Goal: Transaction & Acquisition: Register for event/course

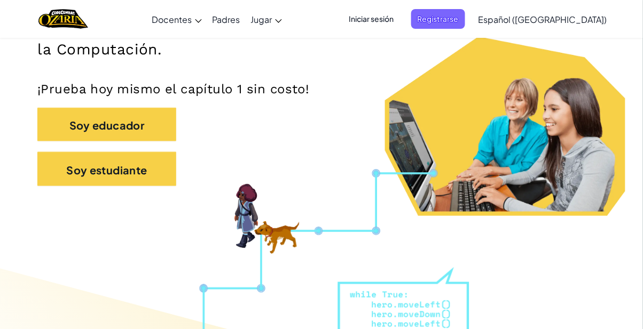
scroll to position [210, 0]
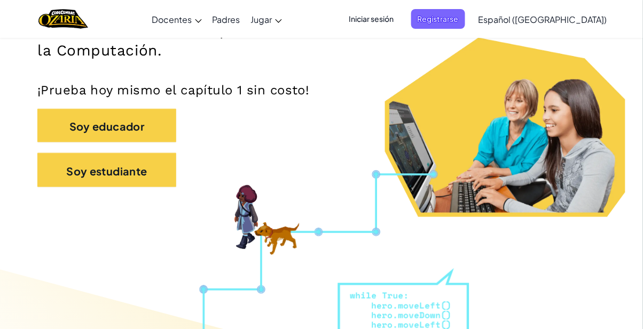
click at [394, 18] on font "Iniciar sesión" at bounding box center [371, 19] width 45 height 10
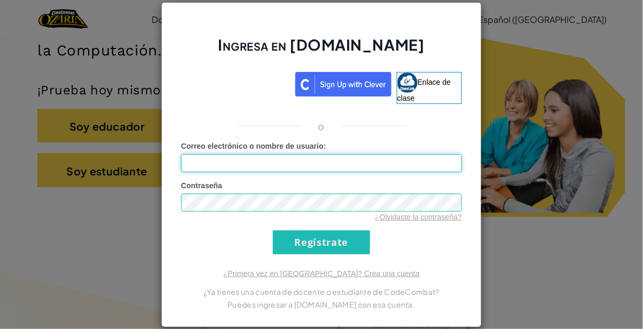
type input "[EMAIL_ADDRESS][DOMAIN_NAME]"
click at [273, 231] on input "Regístrate" at bounding box center [321, 243] width 97 height 24
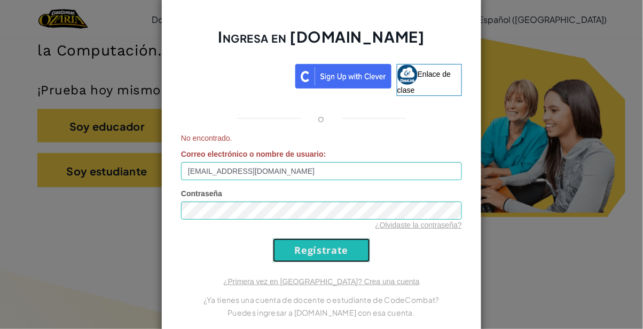
click at [341, 248] on input "Regístrate" at bounding box center [321, 251] width 97 height 24
click at [350, 253] on input "Regístrate" at bounding box center [321, 251] width 97 height 24
click at [321, 245] on input "Regístrate" at bounding box center [321, 251] width 97 height 24
click at [504, 85] on div "Ingresa en [DOMAIN_NAME] Enlace de clase o No encontrado. Correo electrónico o …" at bounding box center [321, 164] width 643 height 329
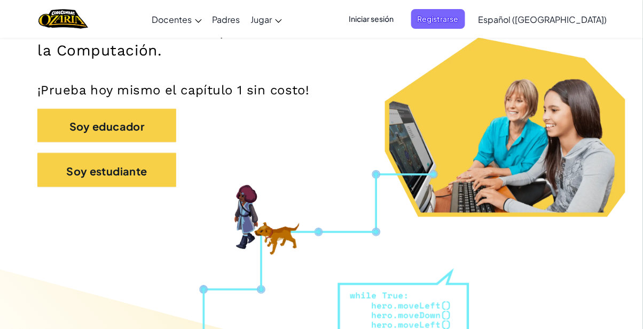
click at [459, 17] on font "Registrarse" at bounding box center [438, 19] width 41 height 10
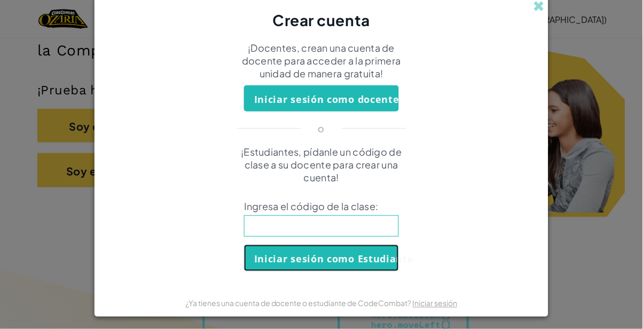
click at [352, 255] on font "Iniciar sesión como Estudiante" at bounding box center [334, 259] width 160 height 13
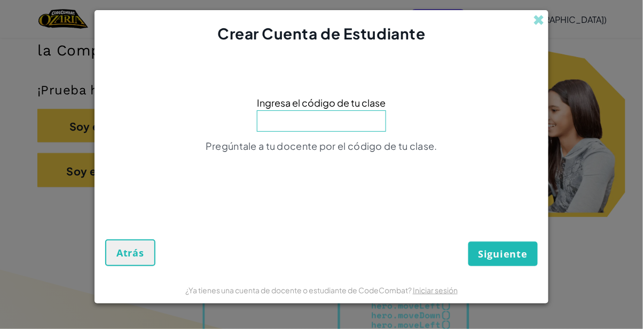
click at [365, 233] on div "Siguiente Atrás" at bounding box center [321, 233] width 432 height 66
click at [355, 124] on input at bounding box center [321, 121] width 129 height 21
type input "SpellSoupFork"
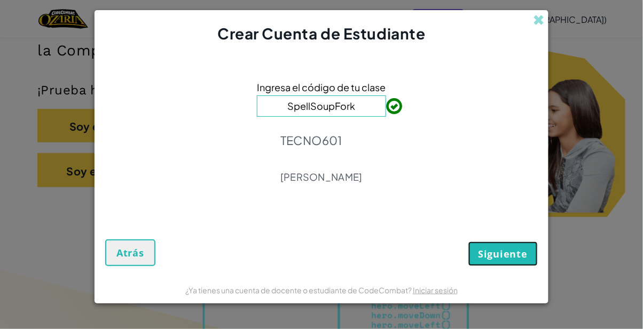
click at [518, 259] on span "Siguiente" at bounding box center [502, 254] width 49 height 13
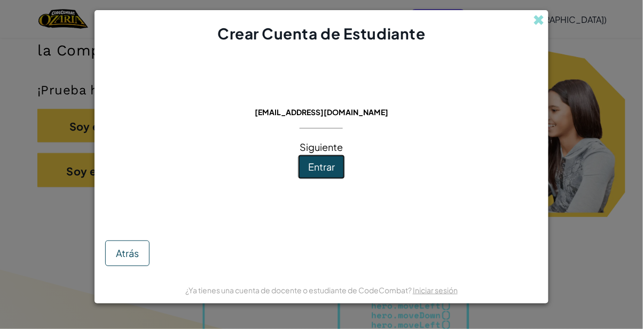
click at [324, 164] on font "Entrar" at bounding box center [321, 167] width 27 height 12
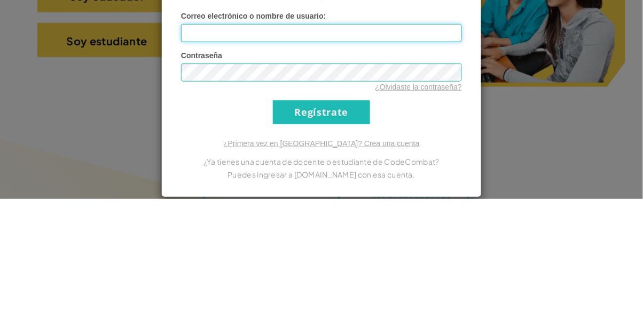
type input "[EMAIL_ADDRESS][DOMAIN_NAME]"
